Goal: Navigation & Orientation: Understand site structure

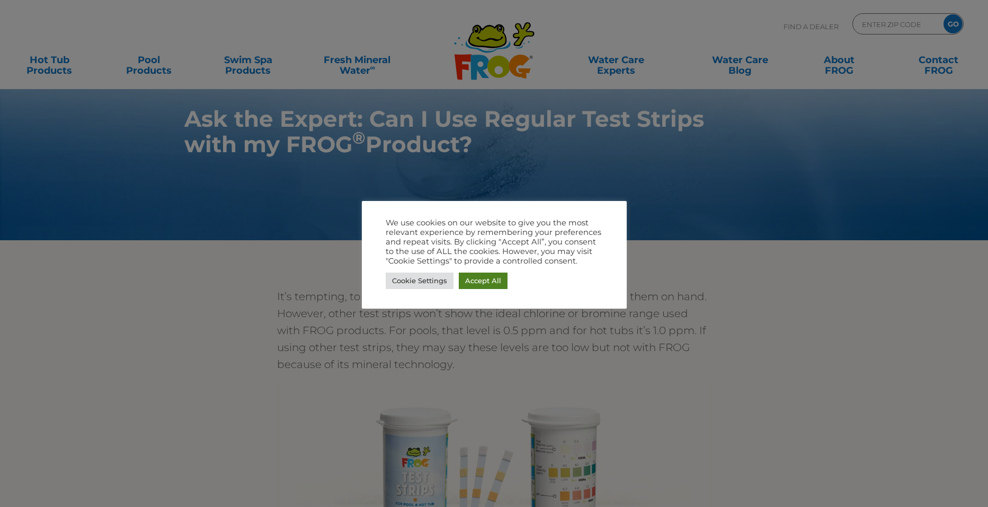
click at [471, 281] on link "Accept All" at bounding box center [483, 280] width 49 height 16
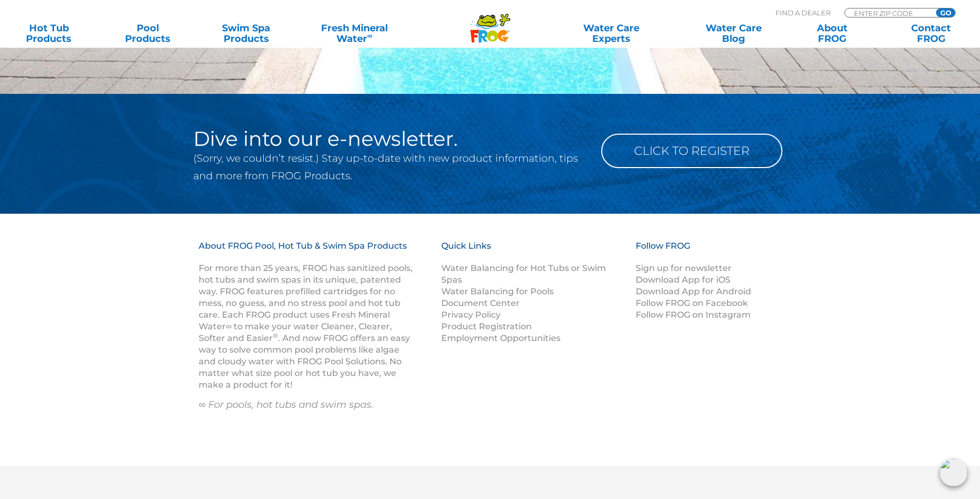
scroll to position [1378, 0]
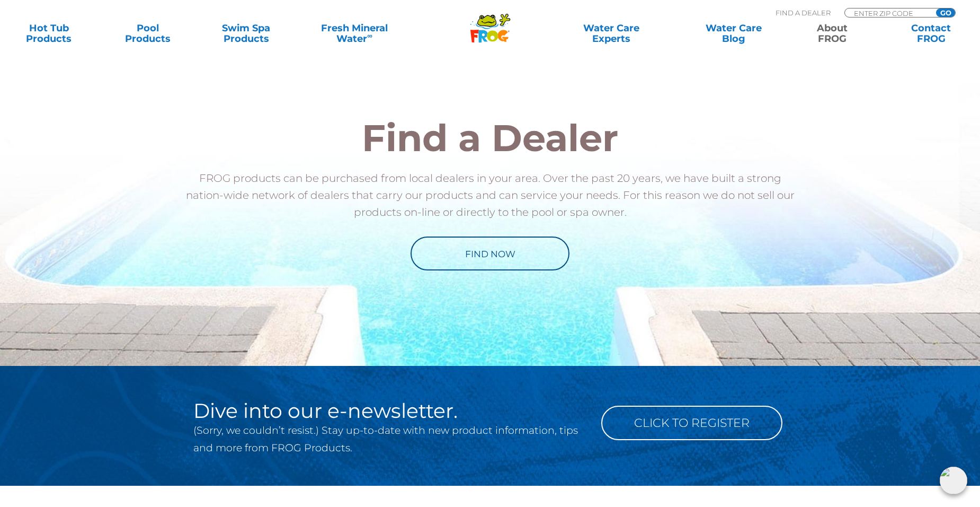
scroll to position [1537, 0]
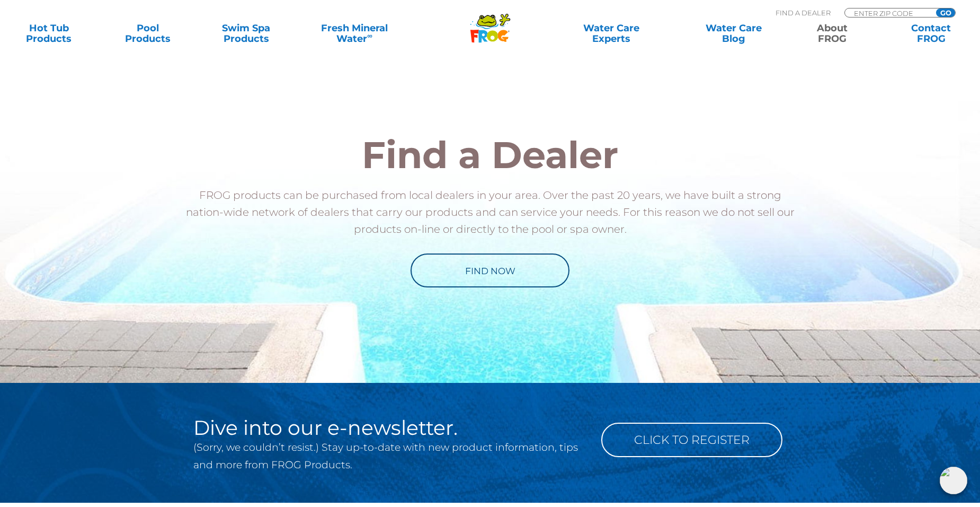
click at [484, 26] on icon ".st130{clip-path:url(#SVGID_2_);fill-rule:evenodd;clip-rule:evenodd;fill:#C3CC0…" at bounding box center [490, 28] width 41 height 30
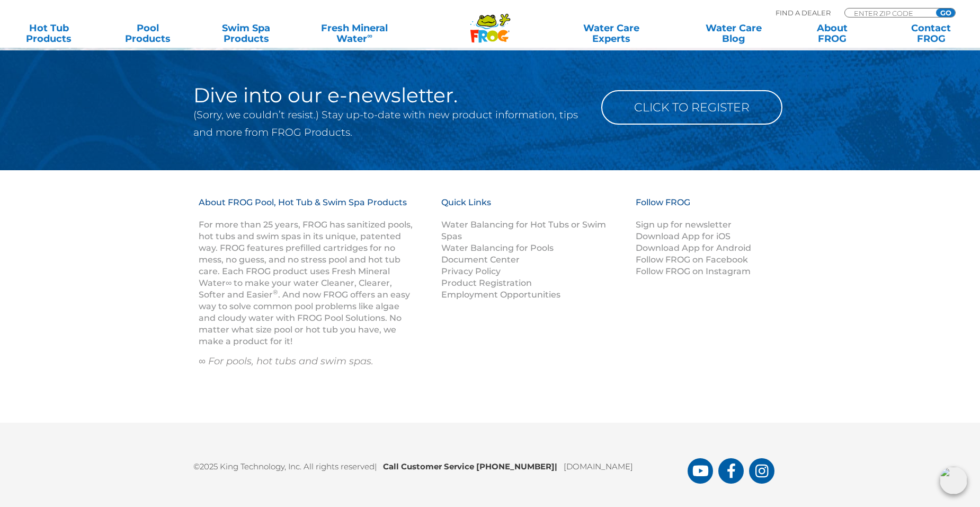
scroll to position [1378, 0]
